Goal: Register for event/course

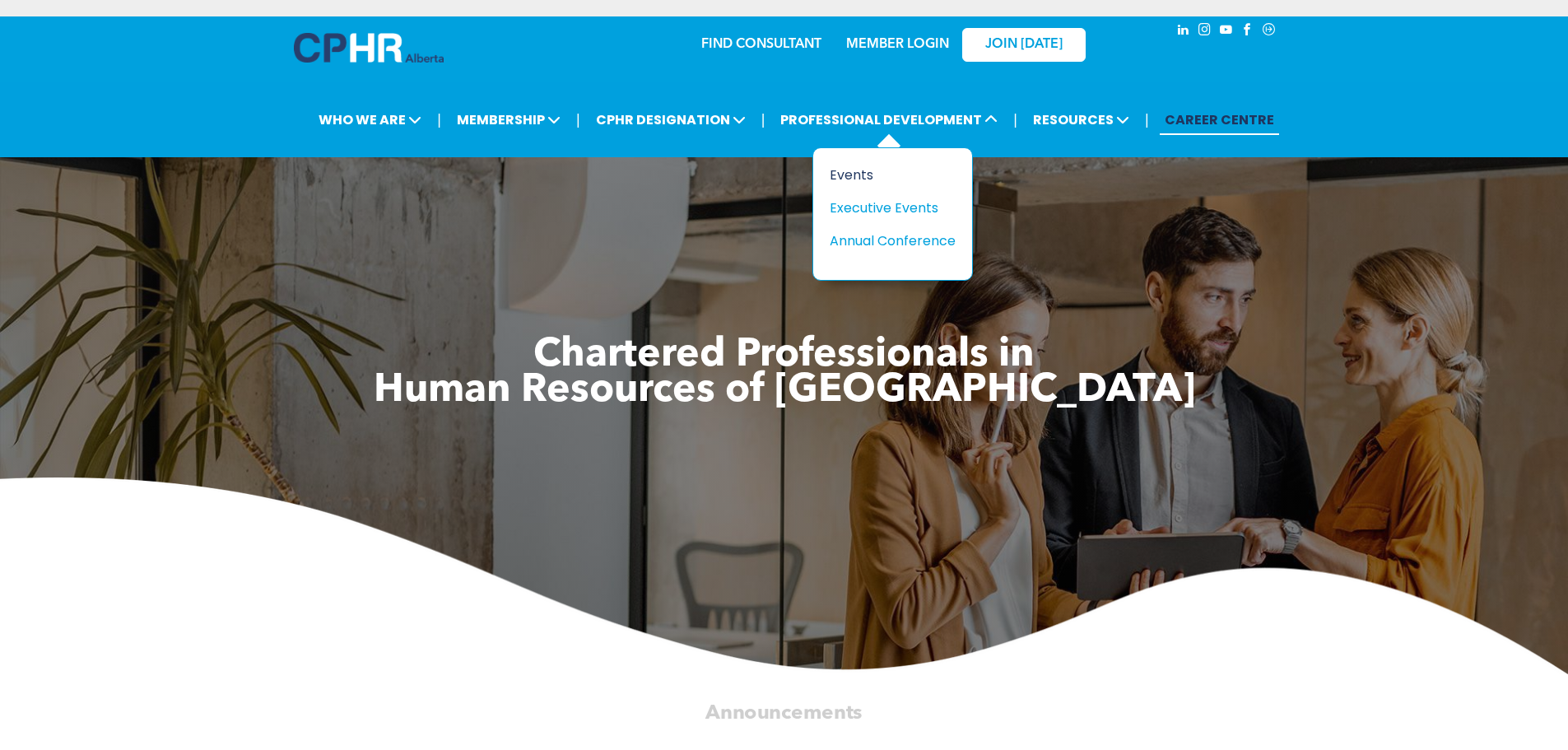
click at [864, 171] on div "Events" at bounding box center [886, 175] width 114 height 21
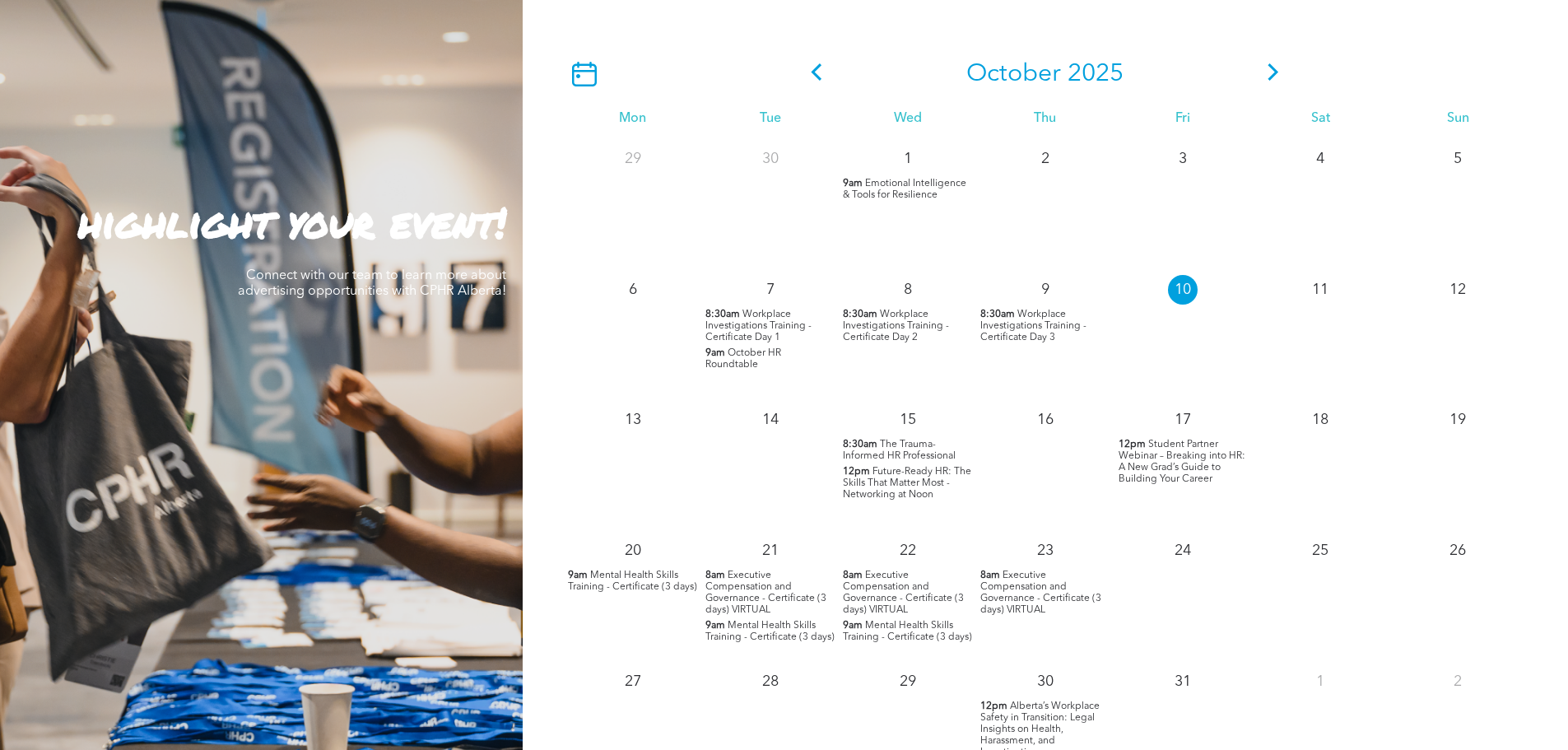
scroll to position [1483, 0]
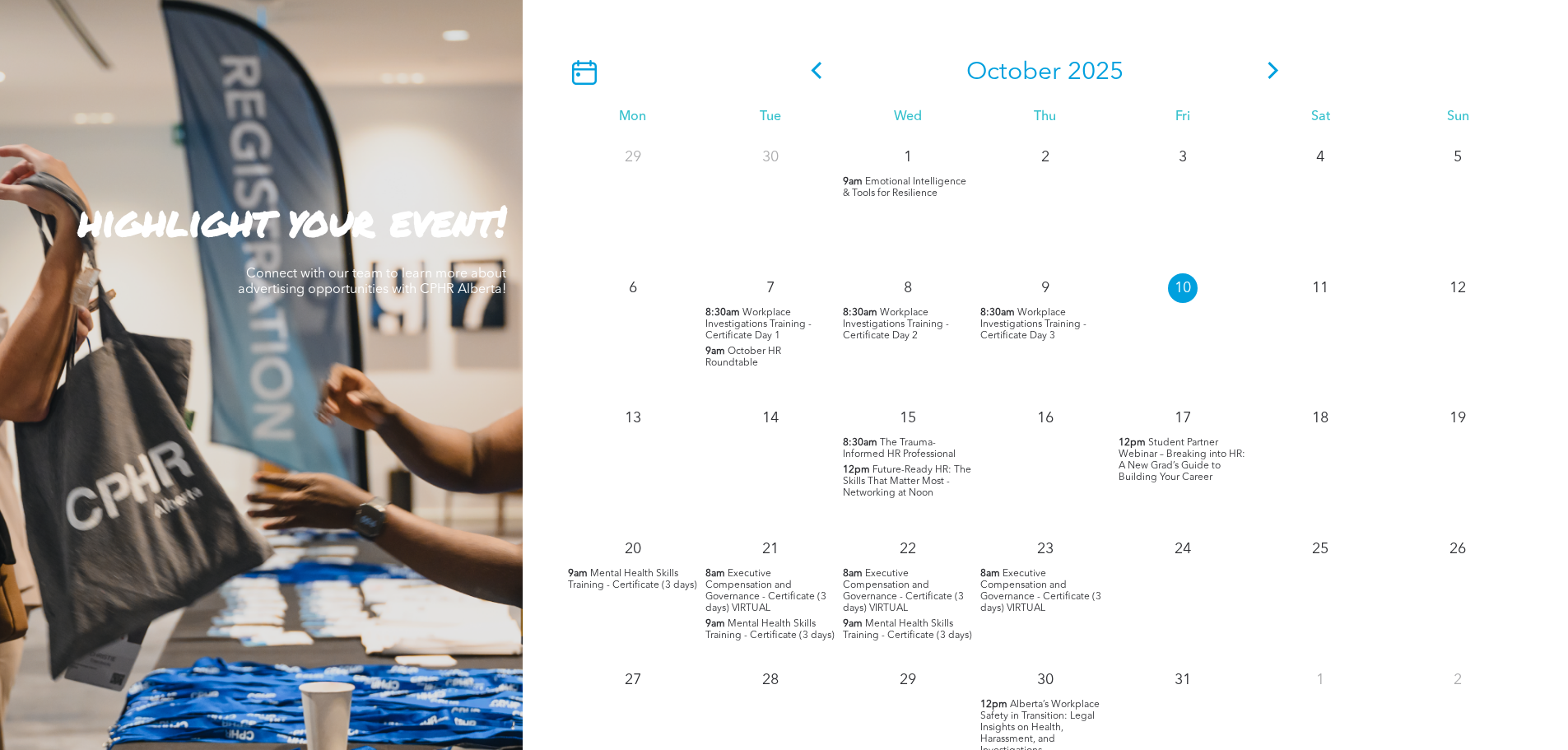
click at [1273, 77] on icon at bounding box center [1274, 71] width 11 height 17
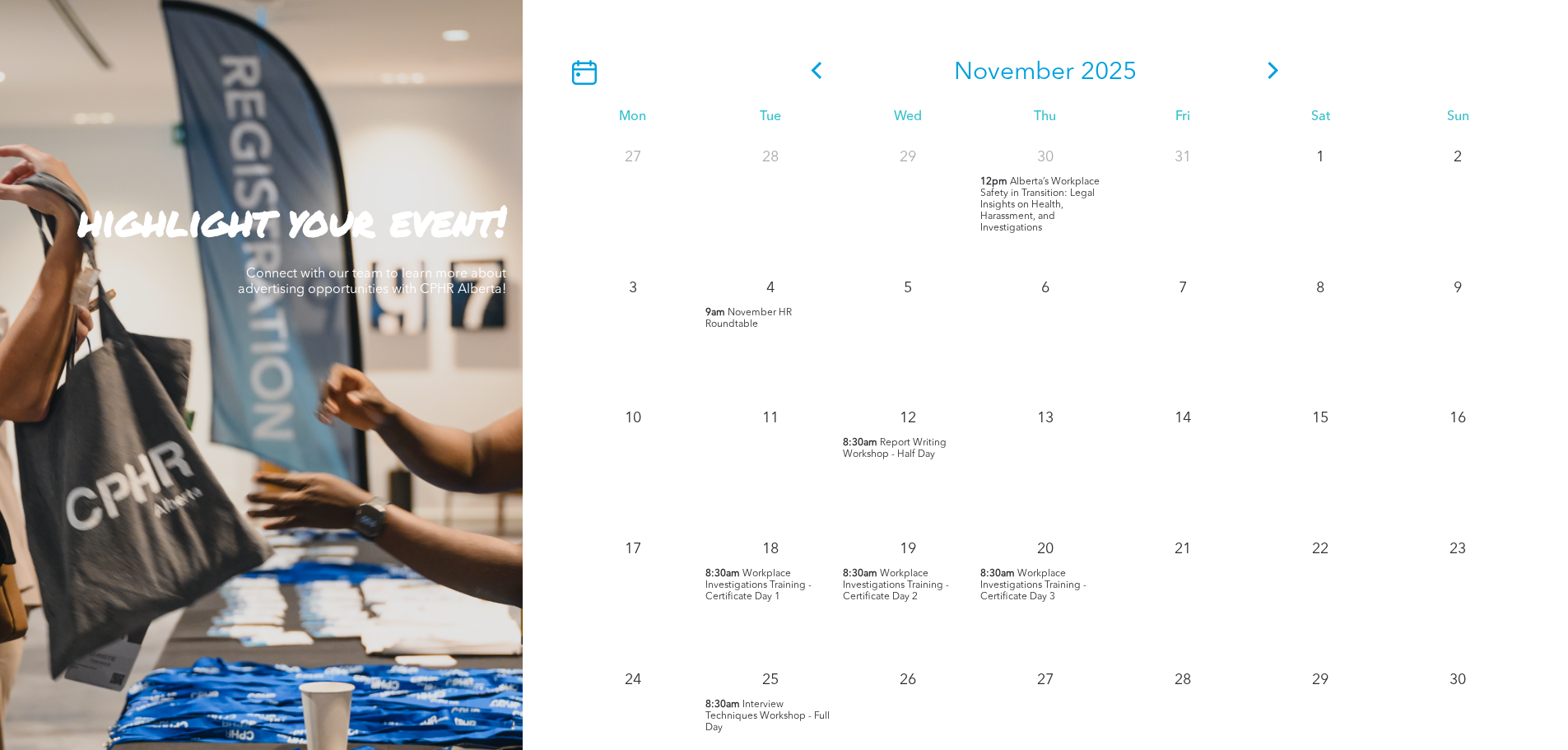
click at [781, 585] on span "Workplace Investigations Training - Certificate Day 1" at bounding box center [758, 585] width 106 height 33
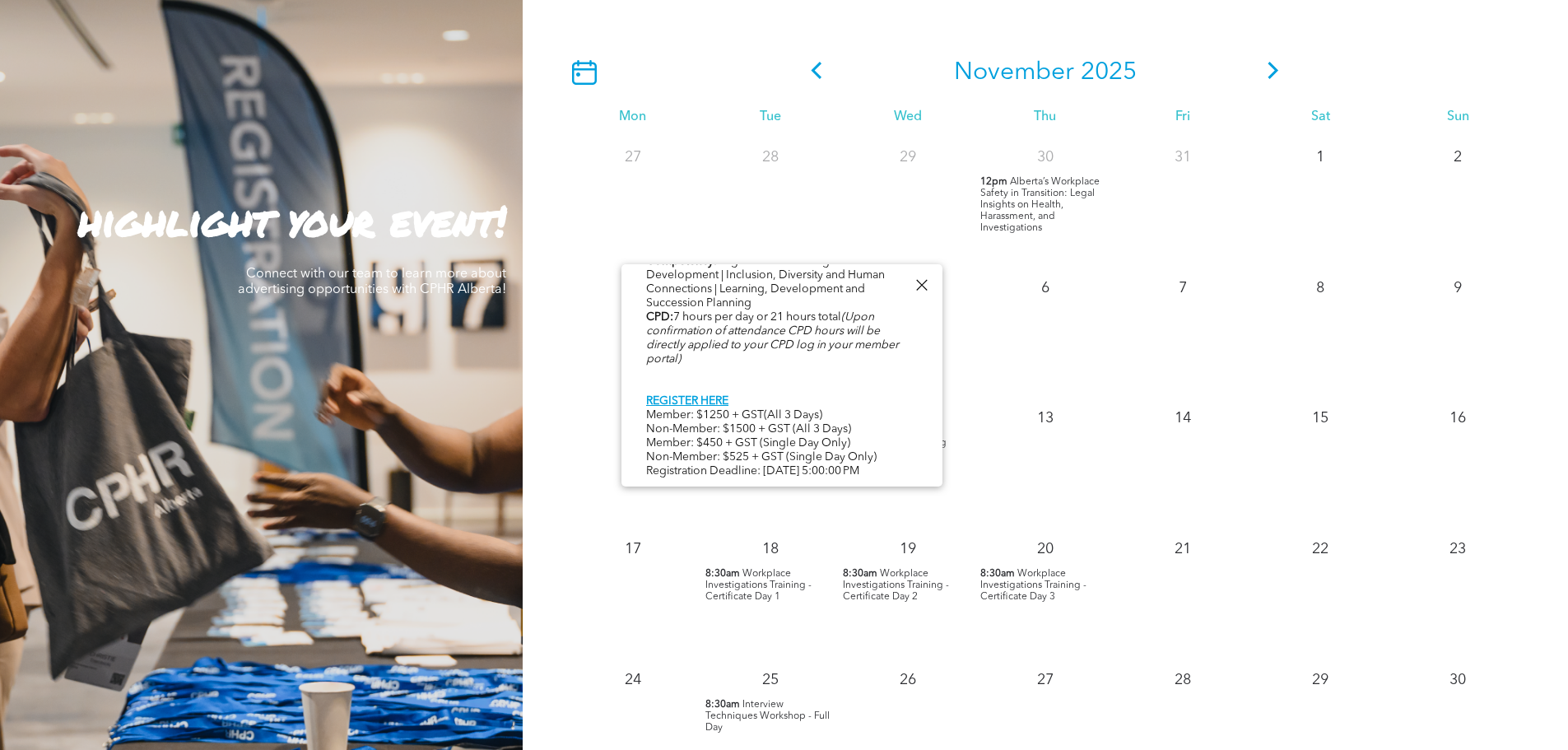
scroll to position [849, 0]
click at [715, 395] on link "REGISTER HERE" at bounding box center [687, 401] width 82 height 11
click at [928, 282] on div at bounding box center [921, 285] width 22 height 22
